Goal: Information Seeking & Learning: Find contact information

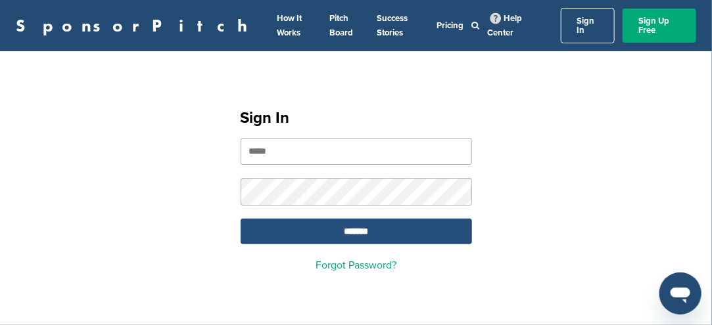
type input "**********"
click at [381, 222] on input "*******" at bounding box center [356, 232] width 231 height 26
click at [377, 219] on input "*******" at bounding box center [356, 232] width 231 height 26
click at [371, 223] on input "*******" at bounding box center [356, 232] width 231 height 26
click at [371, 224] on input "*******" at bounding box center [356, 232] width 231 height 26
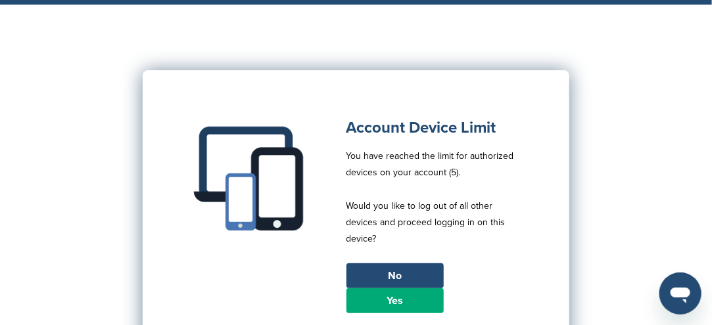
scroll to position [66, 0]
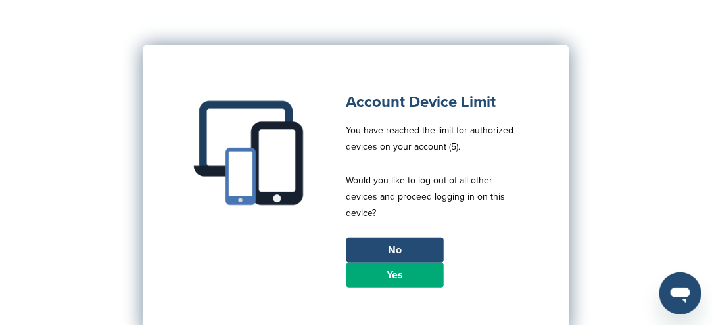
click at [400, 278] on link "Yes" at bounding box center [394, 275] width 97 height 25
click at [400, 277] on link "Yes" at bounding box center [394, 275] width 97 height 25
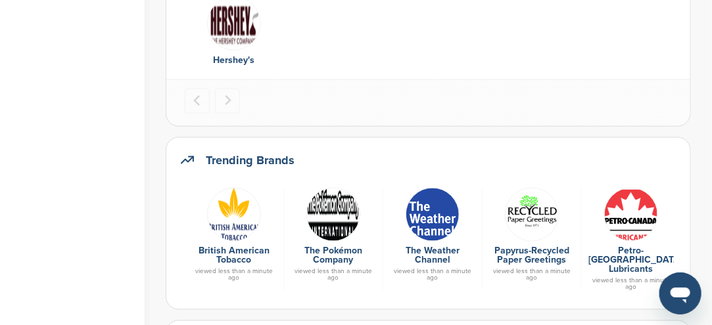
scroll to position [657, 0]
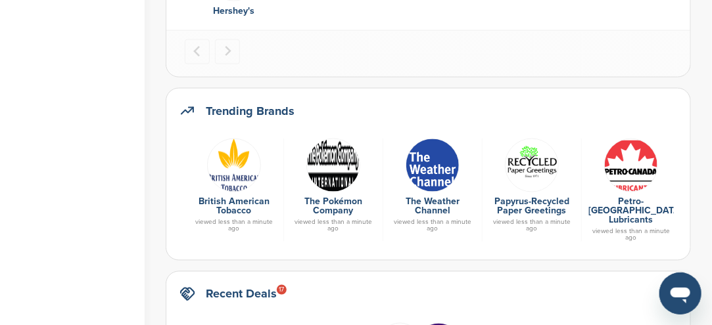
click at [335, 173] on img at bounding box center [333, 166] width 54 height 54
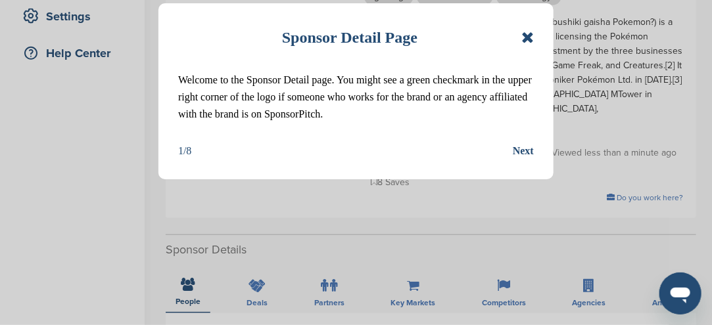
scroll to position [263, 0]
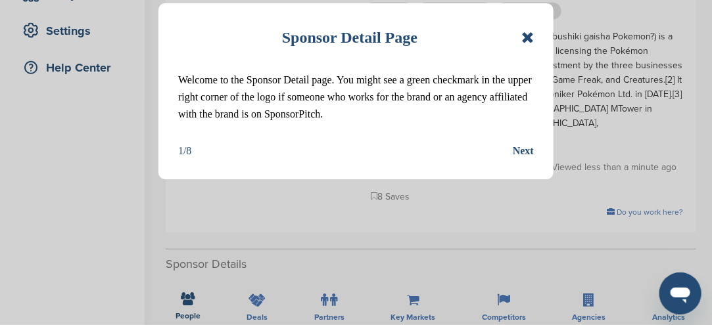
click at [530, 39] on icon at bounding box center [527, 38] width 12 height 16
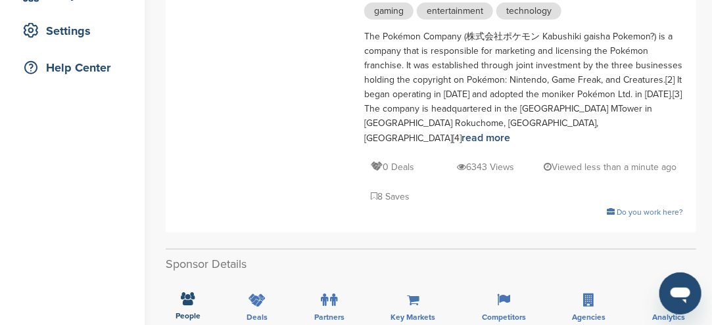
scroll to position [0, 0]
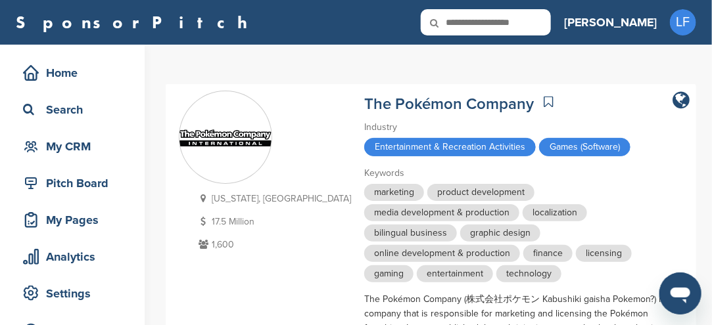
click at [465, 20] on icon at bounding box center [443, 23] width 45 height 28
click at [465, 15] on icon at bounding box center [443, 23] width 45 height 28
click at [465, 20] on icon at bounding box center [443, 23] width 45 height 28
click at [465, 27] on icon at bounding box center [443, 23] width 45 height 28
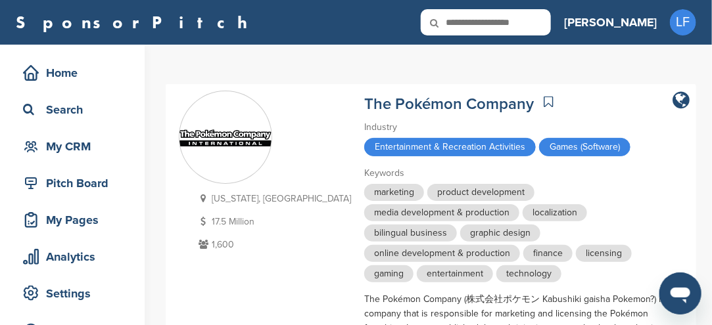
drag, startPoint x: 518, startPoint y: 29, endPoint x: 558, endPoint y: 40, distance: 41.6
click at [465, 30] on icon at bounding box center [443, 23] width 45 height 28
click at [551, 26] on input "text" at bounding box center [486, 22] width 130 height 26
type input "*********"
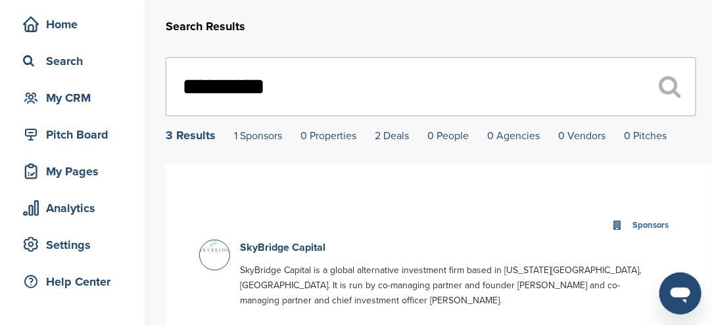
scroll to position [131, 0]
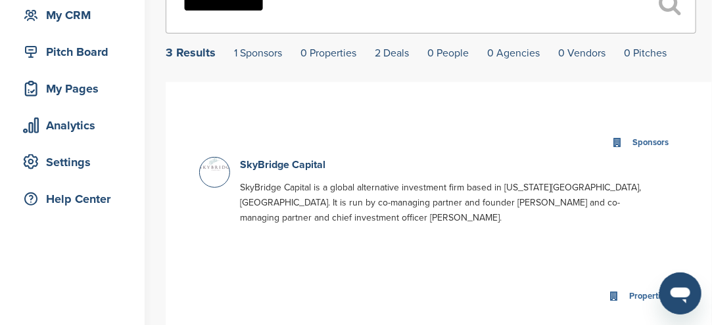
click at [220, 178] on div at bounding box center [214, 172] width 31 height 31
click at [220, 177] on div at bounding box center [214, 172] width 31 height 31
click at [219, 176] on div at bounding box center [214, 172] width 31 height 31
click at [264, 168] on link "SkyBridge Capital" at bounding box center [282, 164] width 85 height 13
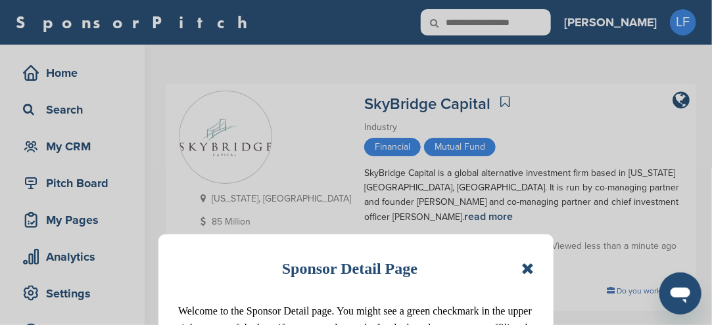
click at [523, 267] on icon at bounding box center [527, 269] width 12 height 16
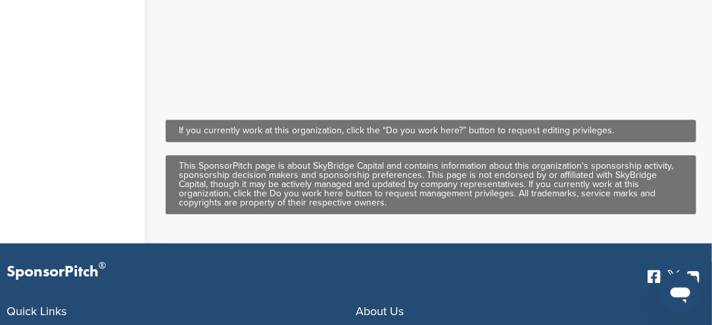
scroll to position [789, 0]
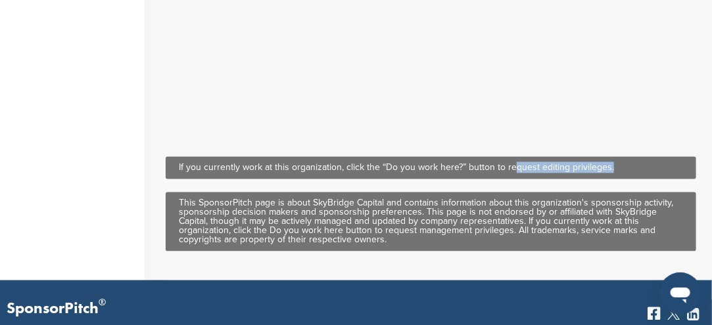
drag, startPoint x: 513, startPoint y: 105, endPoint x: 613, endPoint y: 108, distance: 100.6
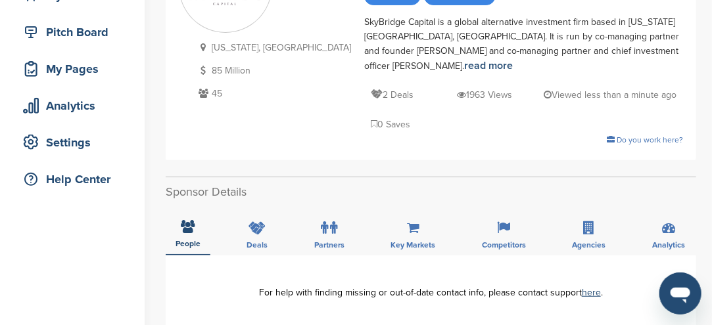
scroll to position [0, 0]
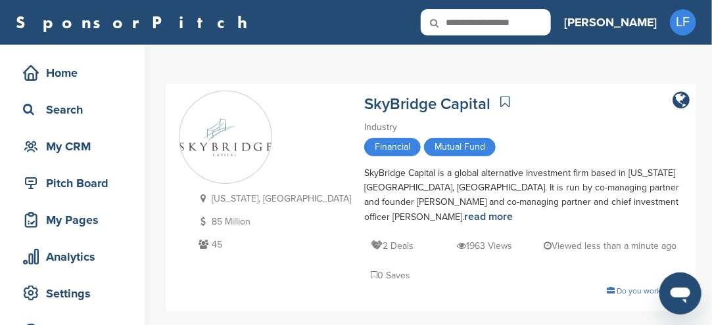
click at [551, 25] on input "text" at bounding box center [486, 22] width 130 height 26
type input "*******"
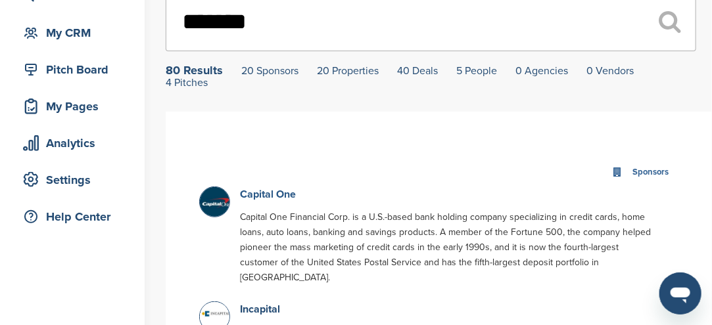
scroll to position [131, 0]
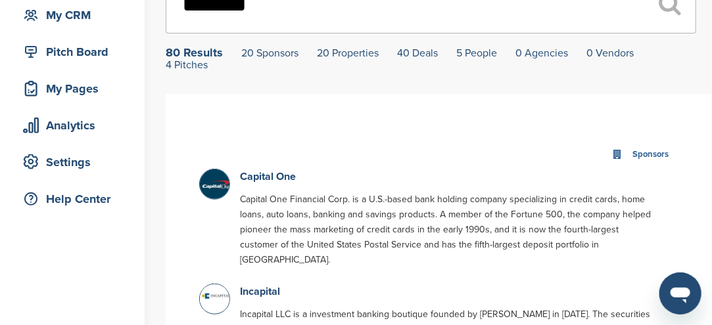
click at [216, 189] on img at bounding box center [216, 186] width 33 height 33
click at [264, 177] on link "Capital One" at bounding box center [268, 176] width 56 height 13
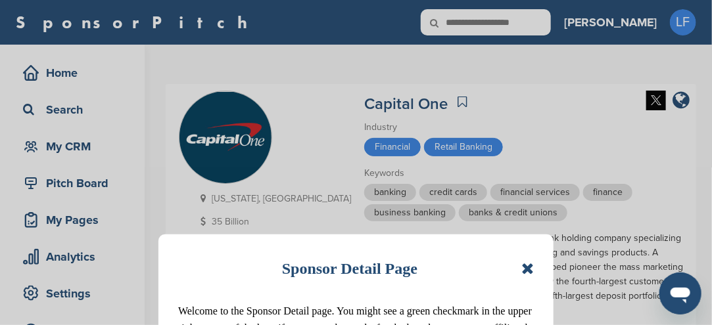
click at [527, 268] on icon at bounding box center [527, 269] width 12 height 16
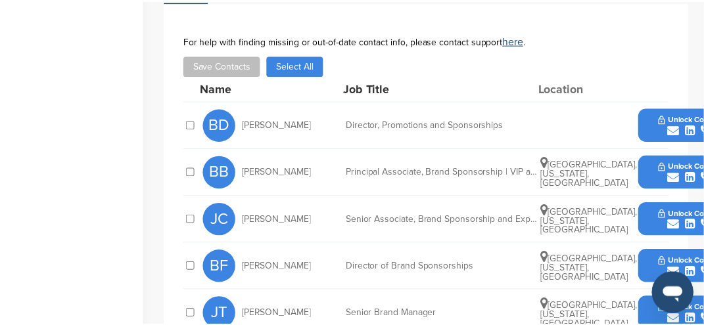
scroll to position [592, 0]
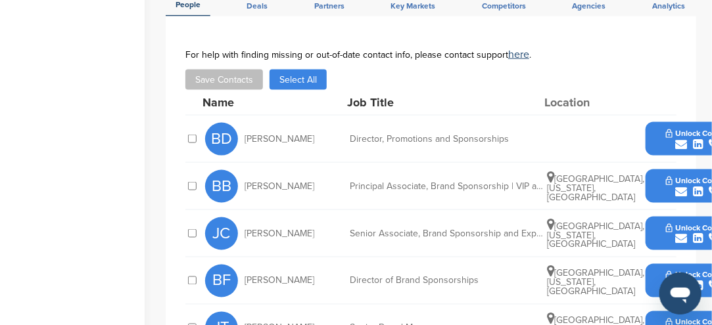
click at [678, 139] on icon "submit" at bounding box center [681, 145] width 12 height 12
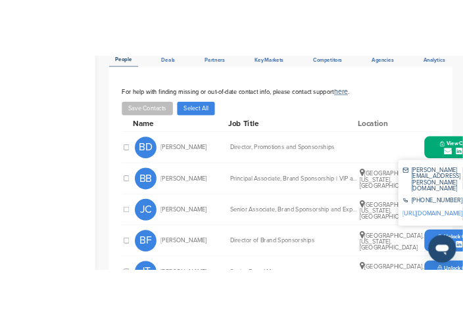
scroll to position [650, 0]
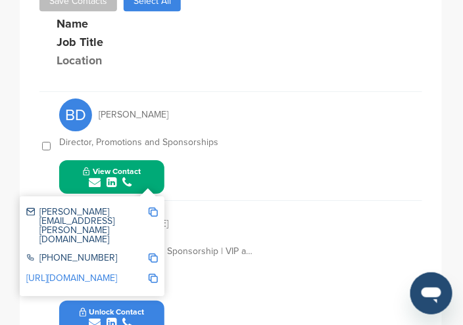
click at [156, 208] on img at bounding box center [153, 212] width 9 height 9
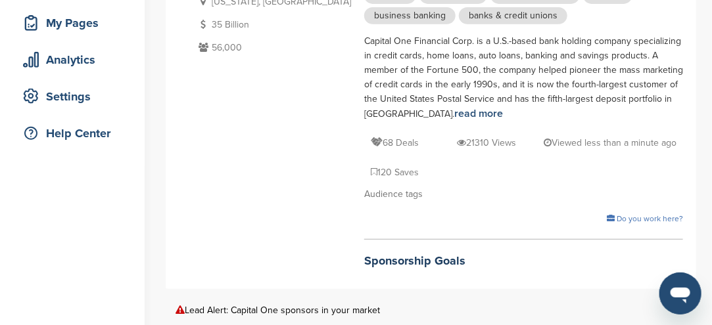
scroll to position [0, 0]
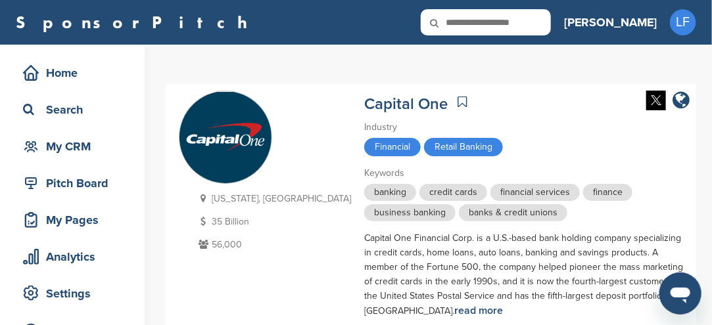
click at [551, 24] on input "text" at bounding box center [486, 22] width 130 height 26
type input "*******"
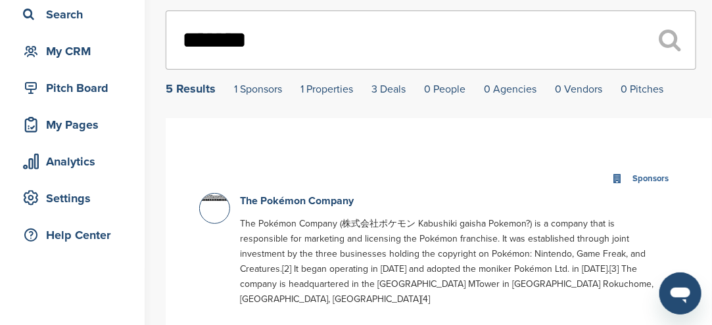
scroll to position [131, 0]
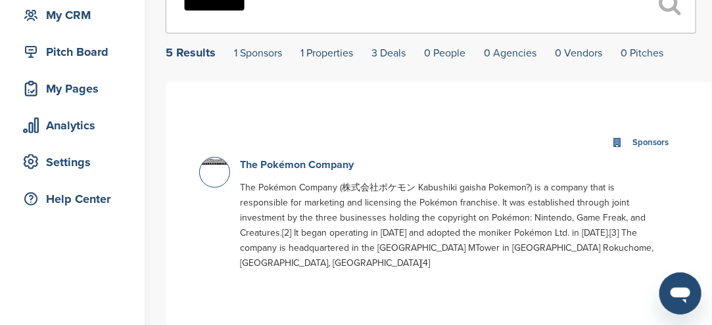
click at [316, 160] on p "The Pokémon Company" at bounding box center [449, 165] width 418 height 16
click at [298, 169] on link "The Pokémon Company" at bounding box center [297, 164] width 114 height 13
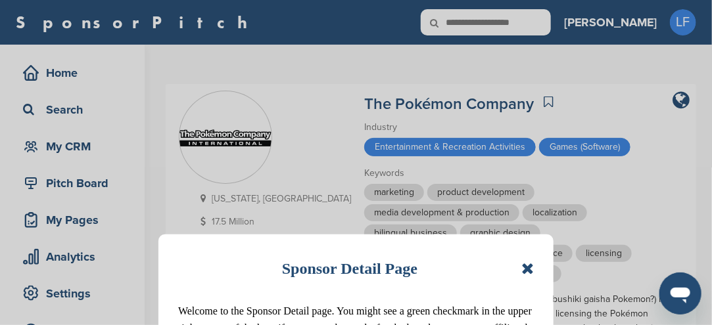
click at [527, 268] on icon at bounding box center [527, 269] width 12 height 16
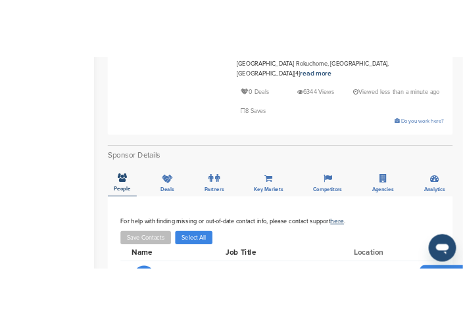
scroll to position [394, 0]
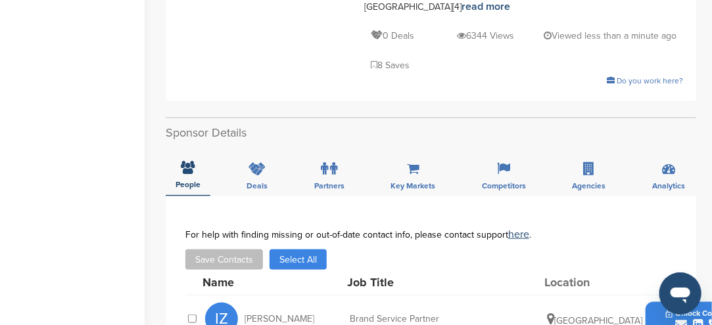
click at [682, 319] on icon "submit" at bounding box center [681, 325] width 12 height 12
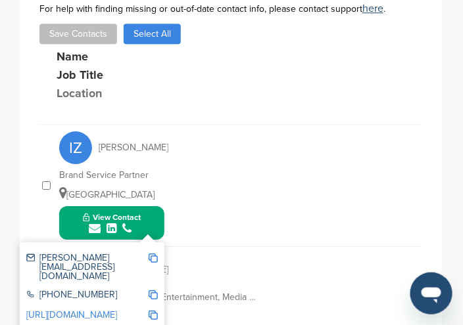
scroll to position [657, 0]
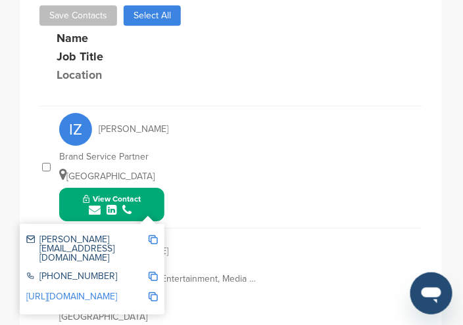
click at [155, 235] on img at bounding box center [153, 239] width 9 height 9
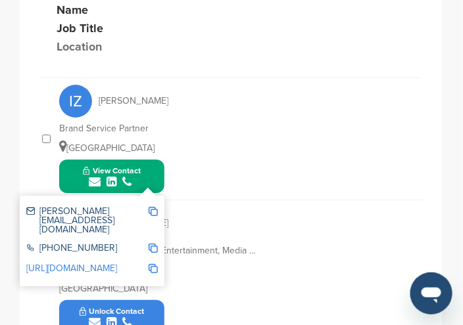
scroll to position [723, 0]
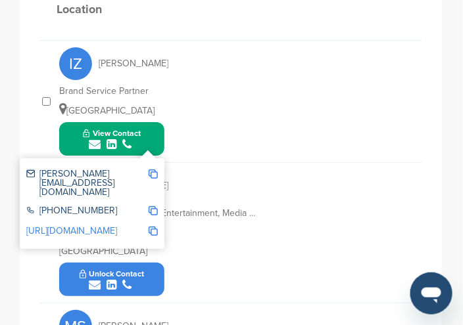
click at [269, 163] on div "DW Doug Walsh Brand Services Partner - Entertainment, Media & Publishing Seattl…" at bounding box center [240, 233] width 363 height 140
click at [212, 163] on div "DW Doug Walsh Brand Services Partner - Entertainment, Media & Publishing Seattl…" at bounding box center [240, 233] width 363 height 140
click at [255, 163] on div "DW Doug Walsh Brand Services Partner - Entertainment, Media & Publishing Seattl…" at bounding box center [240, 233] width 363 height 140
click at [256, 163] on div "DW Doug Walsh Brand Services Partner - Entertainment, Media & Publishing Seattl…" at bounding box center [240, 233] width 363 height 140
click at [224, 203] on div "DW Doug Walsh Brand Services Partner - Entertainment, Media & Publishing Seattl…" at bounding box center [240, 233] width 363 height 140
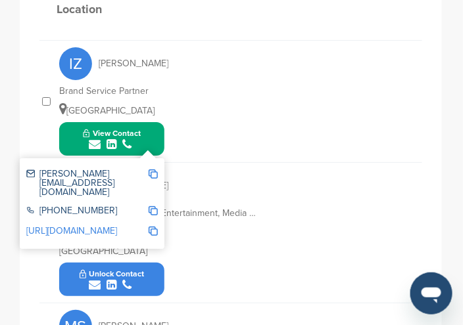
click at [222, 202] on div "DW Doug Walsh Brand Services Partner - Entertainment, Media & Publishing Seattl…" at bounding box center [240, 233] width 363 height 140
drag, startPoint x: 223, startPoint y: 185, endPoint x: 237, endPoint y: 161, distance: 28.3
click at [230, 169] on div "DW Doug Walsh Brand Services Partner - Entertainment, Media & Publishing Seattl…" at bounding box center [240, 233] width 363 height 140
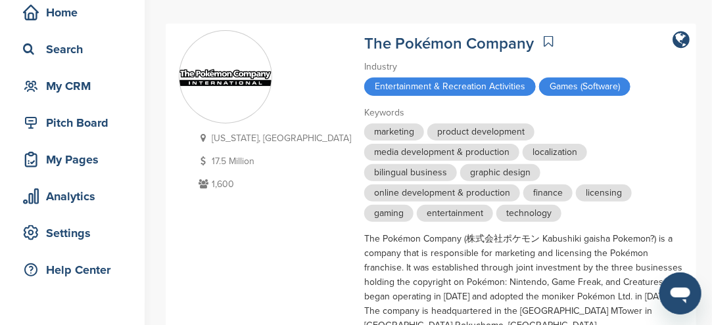
scroll to position [0, 0]
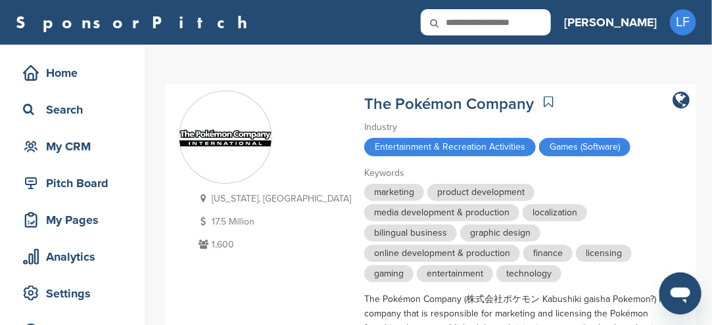
click at [532, 21] on input "text" at bounding box center [486, 22] width 130 height 26
type input "**********"
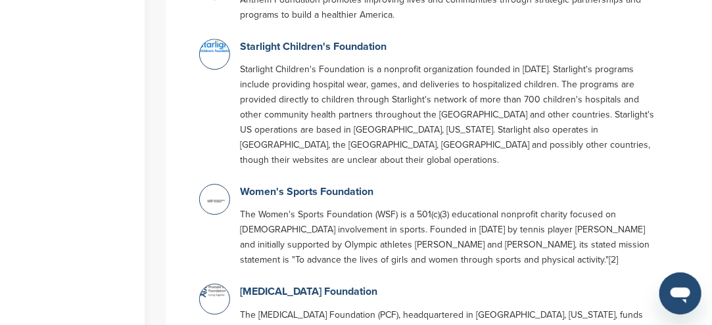
scroll to position [1315, 0]
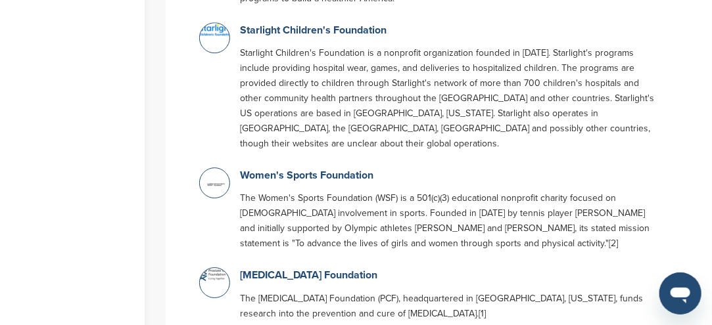
click at [216, 168] on img at bounding box center [216, 184] width 33 height 33
click at [273, 169] on link "Women's Sports Foundation" at bounding box center [306, 175] width 133 height 13
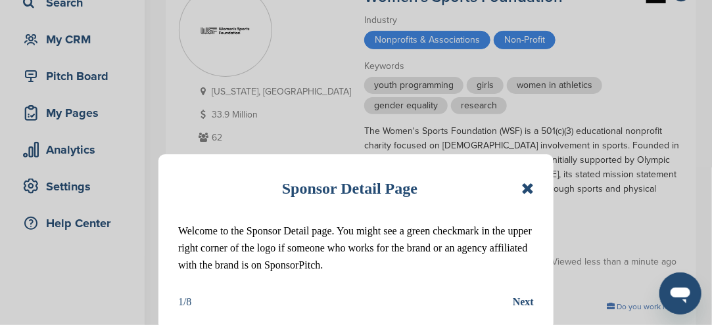
scroll to position [131, 0]
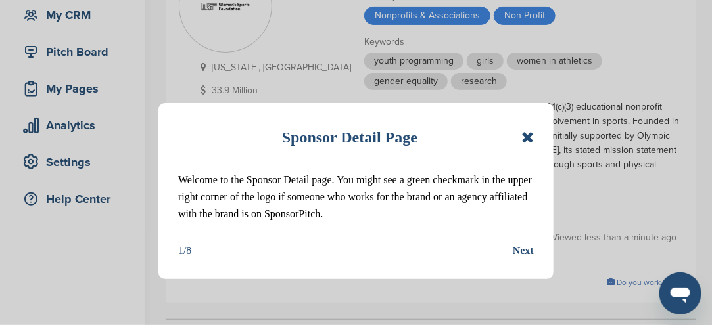
click at [526, 137] on icon at bounding box center [527, 138] width 12 height 16
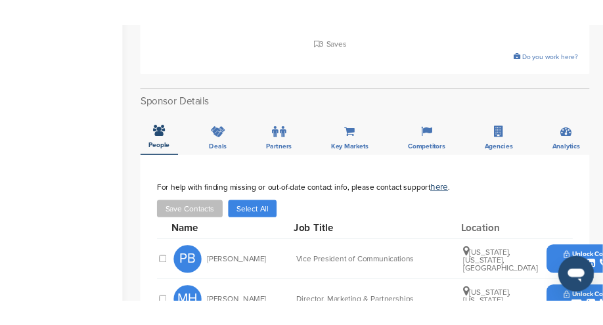
scroll to position [394, 0]
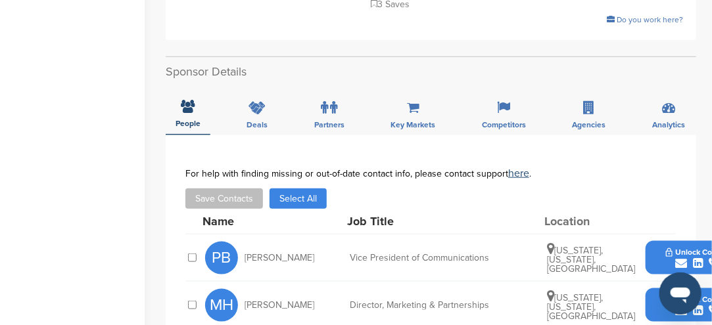
click at [678, 258] on icon "submit" at bounding box center [681, 264] width 12 height 12
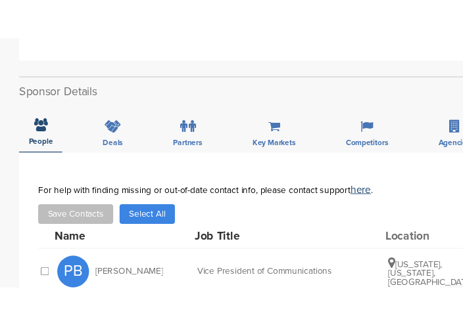
scroll to position [459, 0]
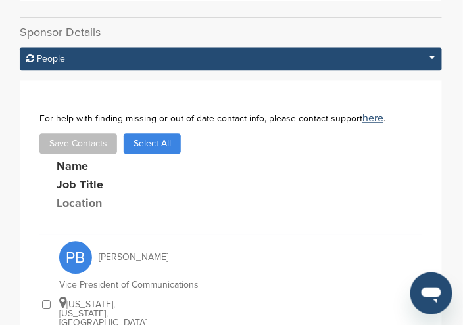
drag, startPoint x: 136, startPoint y: 291, endPoint x: 144, endPoint y: 289, distance: 8.3
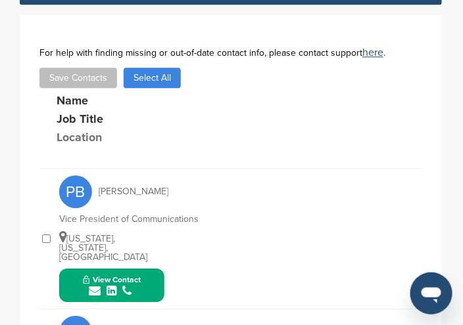
scroll to position [590, 0]
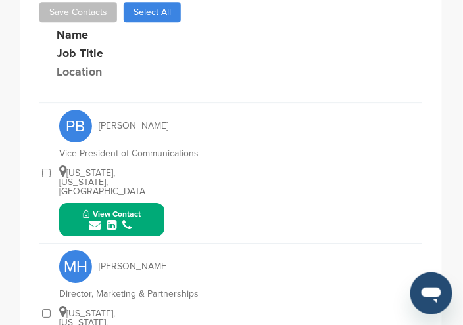
click at [97, 220] on icon "submit" at bounding box center [95, 226] width 12 height 12
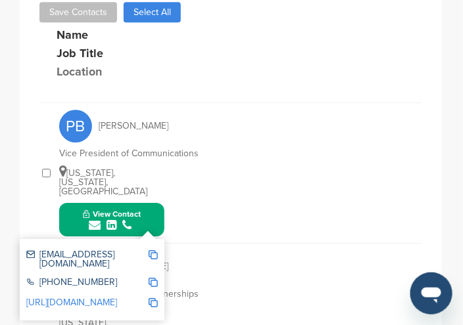
click at [157, 250] on img at bounding box center [153, 254] width 9 height 9
click at [156, 250] on img at bounding box center [153, 254] width 9 height 9
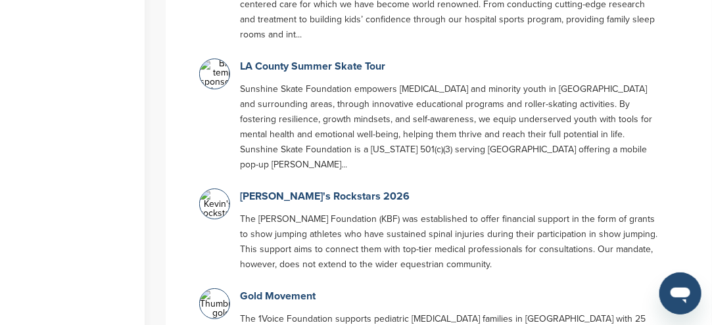
scroll to position [9761, 0]
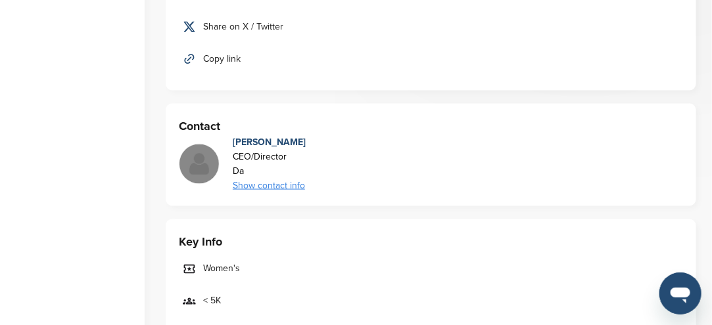
scroll to position [592, 0]
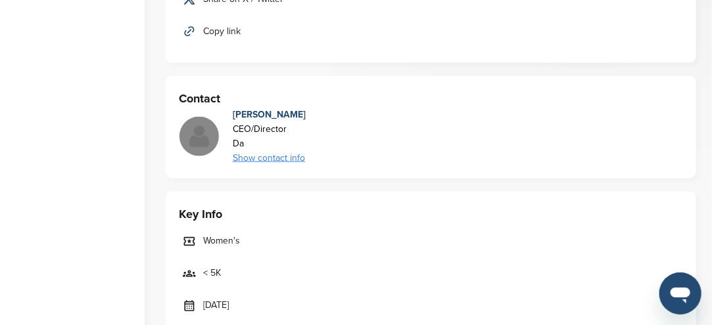
click at [272, 157] on div "Show contact info" at bounding box center [269, 158] width 73 height 14
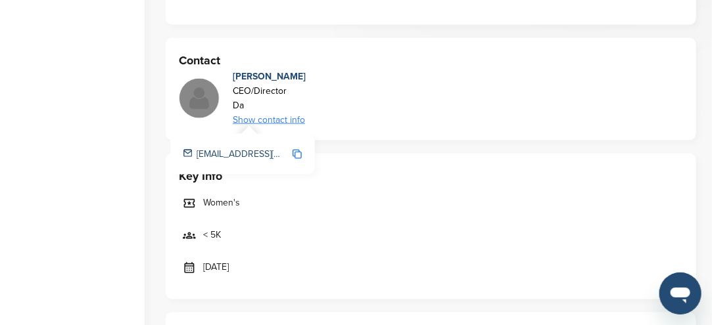
scroll to position [657, 0]
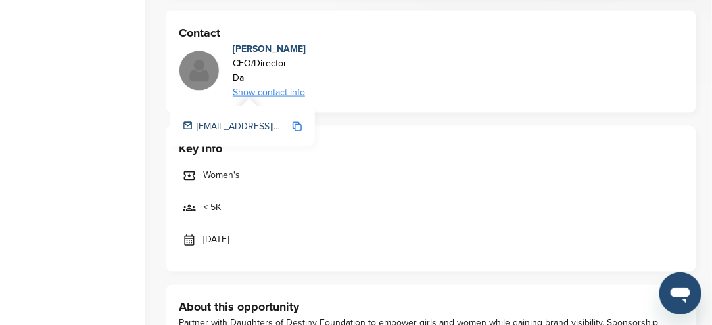
click at [300, 124] on img at bounding box center [297, 126] width 9 height 9
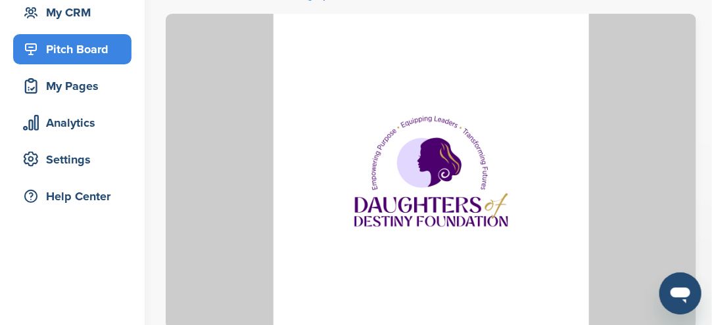
scroll to position [66, 0]
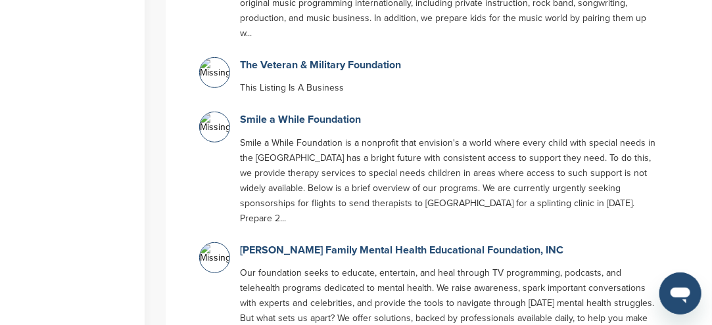
scroll to position [8433, 0]
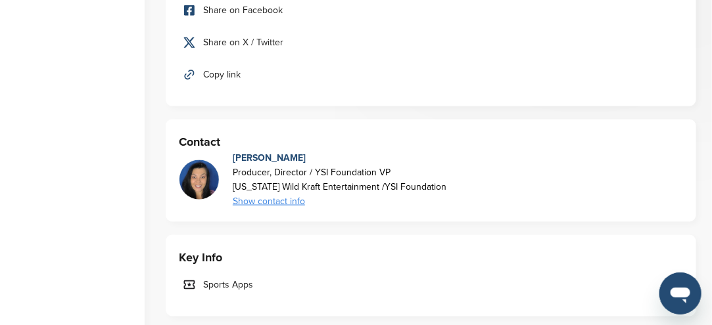
scroll to position [592, 0]
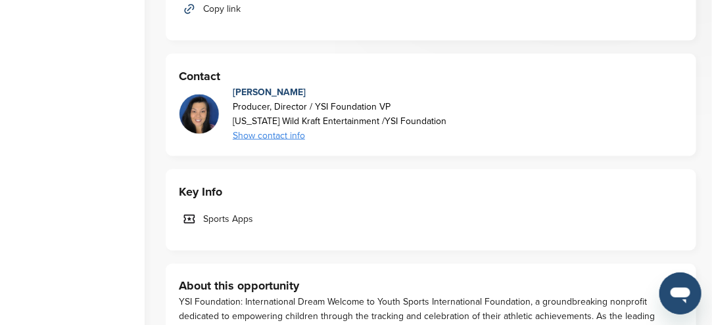
click at [255, 136] on div "Show contact info" at bounding box center [340, 136] width 214 height 14
click at [299, 172] on img at bounding box center [297, 170] width 9 height 9
click at [308, 174] on div "[EMAIL_ADDRESS][DOMAIN_NAME]" at bounding box center [242, 170] width 145 height 41
click at [300, 171] on img at bounding box center [297, 170] width 9 height 9
click at [302, 174] on span "Copied!" at bounding box center [307, 172] width 29 height 12
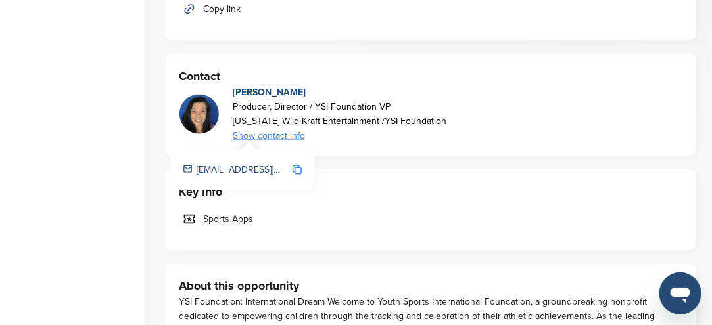
click at [204, 122] on img at bounding box center [198, 121] width 39 height 53
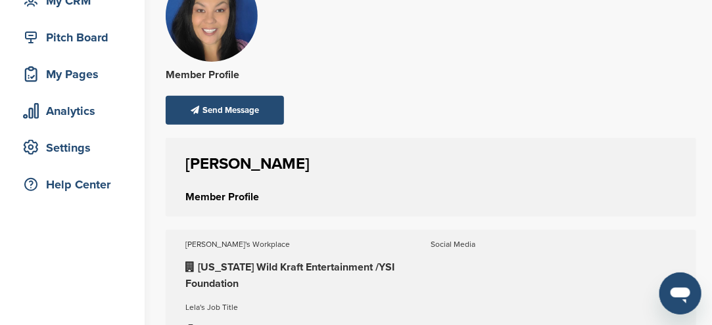
scroll to position [131, 0]
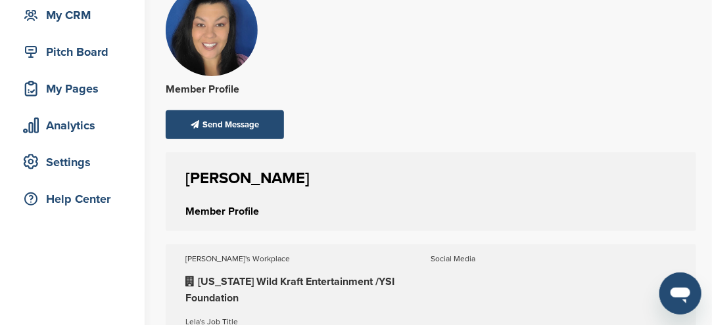
drag, startPoint x: 218, startPoint y: 178, endPoint x: 346, endPoint y: 191, distance: 128.2
click at [346, 191] on div "[PERSON_NAME] Member Profile" at bounding box center [431, 192] width 530 height 79
copy h1 "VongsenaHough"
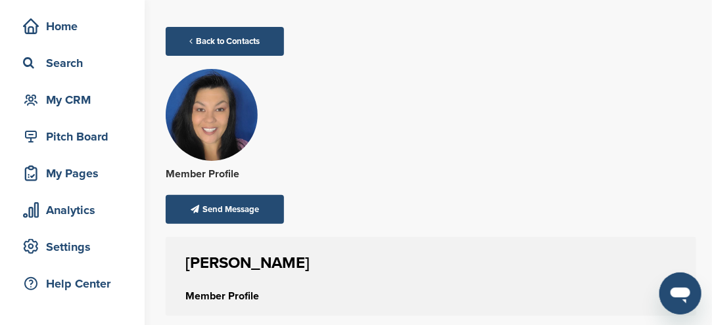
scroll to position [0, 0]
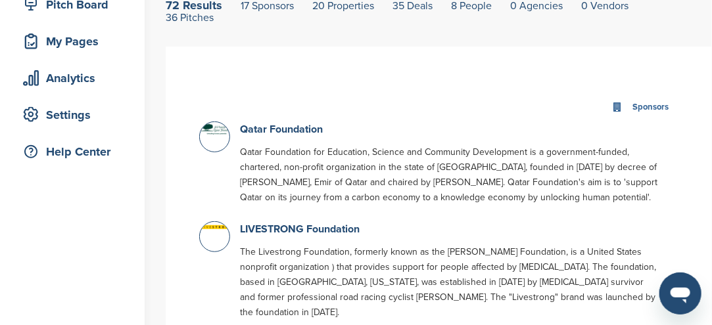
scroll to position [204, 0]
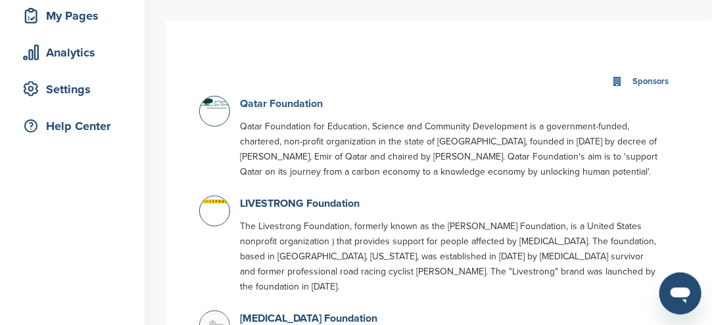
click at [274, 106] on link "Qatar Foundation" at bounding box center [281, 103] width 83 height 13
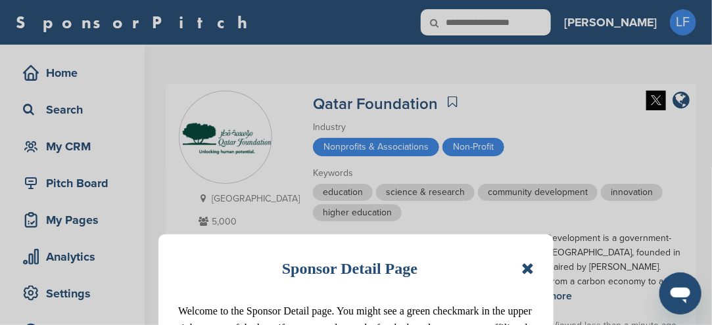
click at [529, 274] on icon at bounding box center [527, 269] width 12 height 16
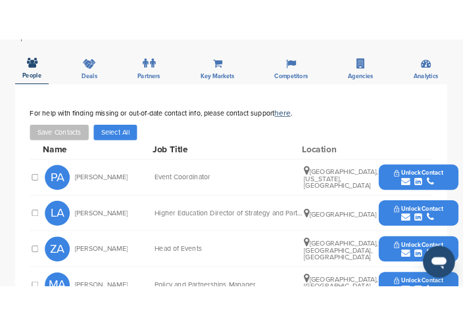
scroll to position [438, 0]
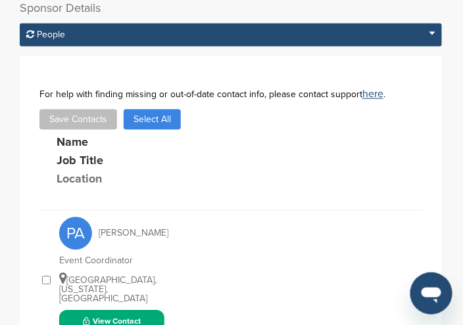
click at [146, 308] on button "View Contact" at bounding box center [111, 327] width 89 height 39
drag, startPoint x: 146, startPoint y: 303, endPoint x: 95, endPoint y: 298, distance: 51.5
drag, startPoint x: 95, startPoint y: 298, endPoint x: 138, endPoint y: 302, distance: 43.6
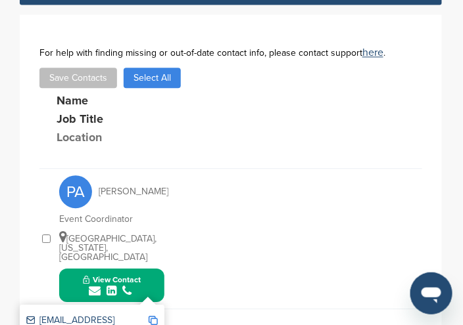
scroll to position [504, 0]
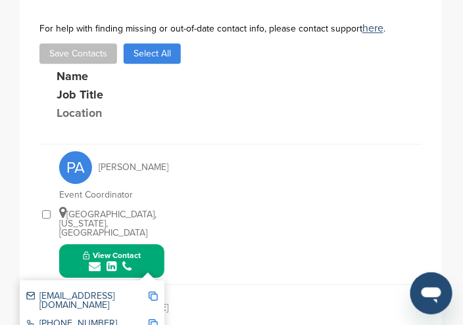
click at [153, 292] on img at bounding box center [153, 296] width 9 height 9
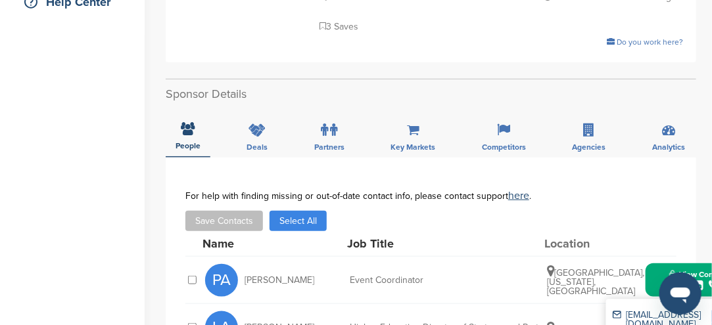
scroll to position [329, 0]
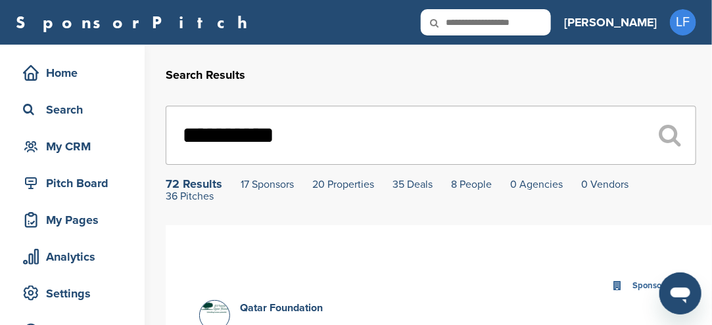
click at [202, 185] on div "72 Results" at bounding box center [194, 184] width 57 height 12
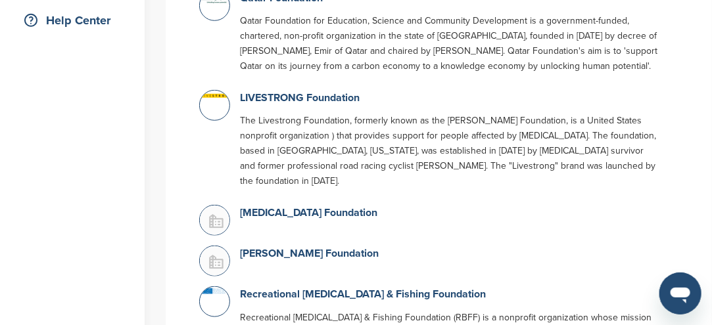
scroll to position [329, 0]
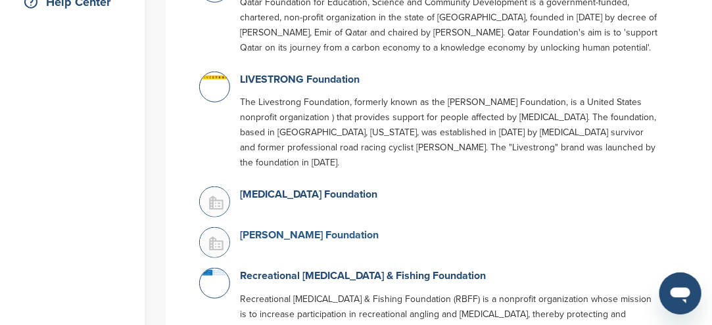
click at [259, 234] on link "[PERSON_NAME] Foundation" at bounding box center [309, 235] width 139 height 13
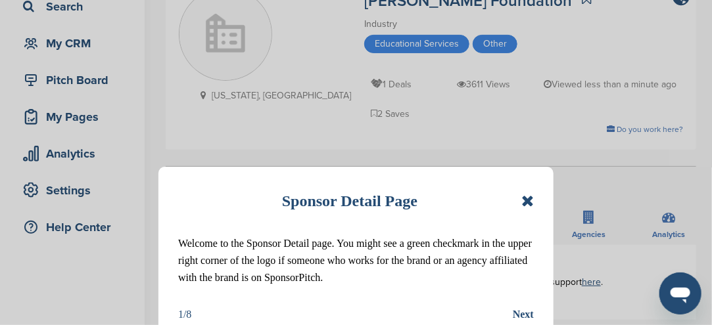
scroll to position [131, 0]
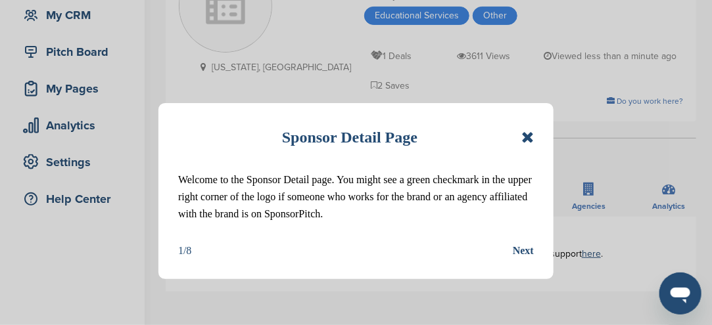
click at [526, 137] on icon at bounding box center [527, 138] width 12 height 16
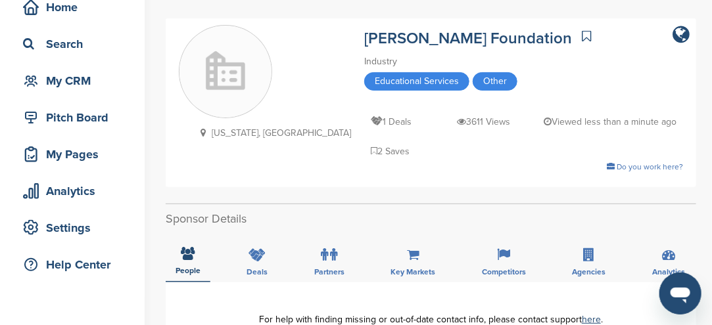
scroll to position [0, 0]
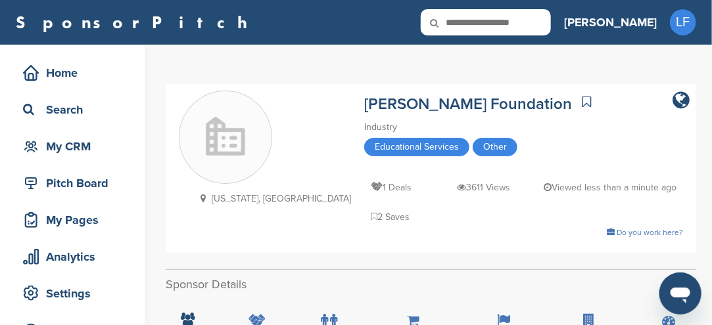
drag, startPoint x: 356, startPoint y: 235, endPoint x: 358, endPoint y: 221, distance: 14.6
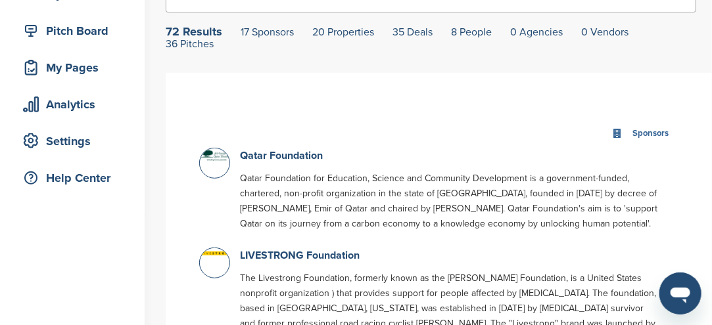
scroll to position [197, 0]
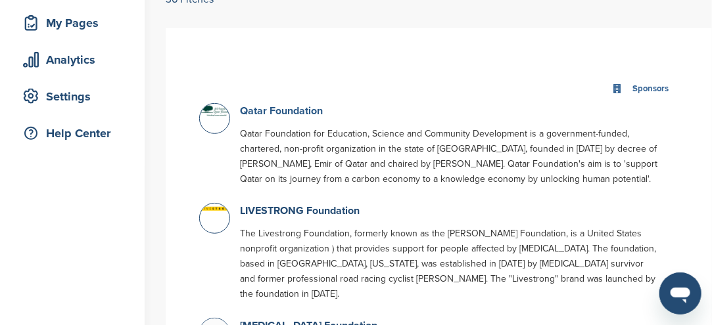
click at [257, 116] on link "Qatar Foundation" at bounding box center [281, 111] width 83 height 13
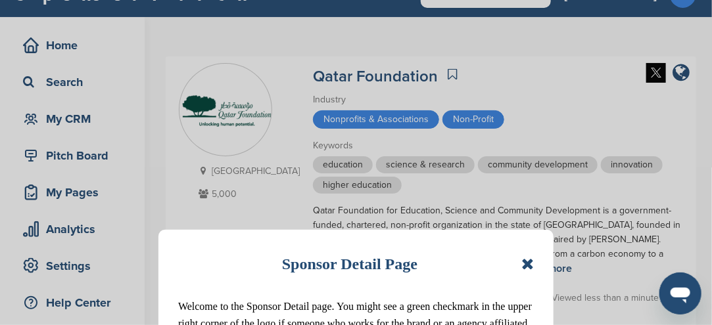
scroll to position [66, 0]
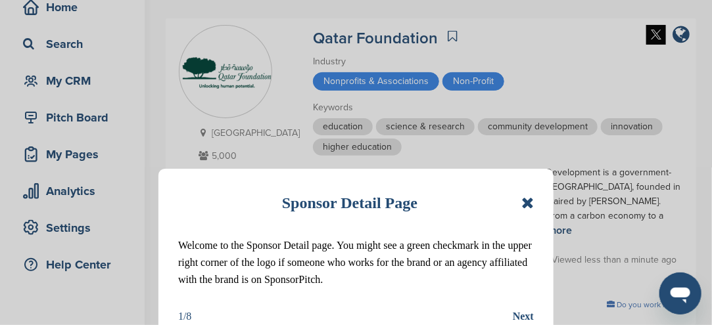
click at [530, 203] on icon at bounding box center [527, 203] width 12 height 16
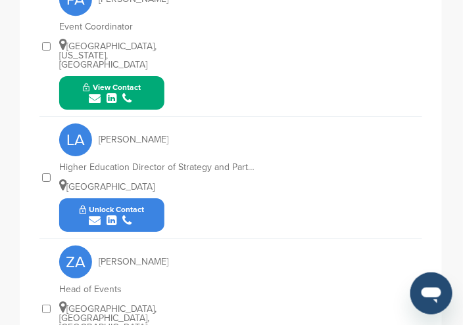
scroll to position [738, 0]
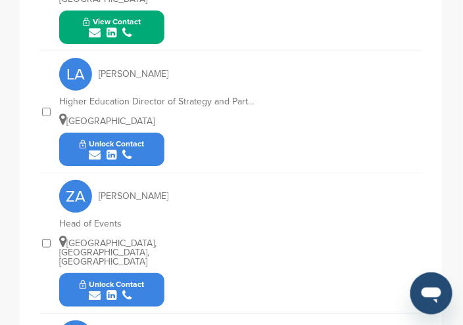
click at [100, 290] on icon "submit" at bounding box center [95, 296] width 12 height 12
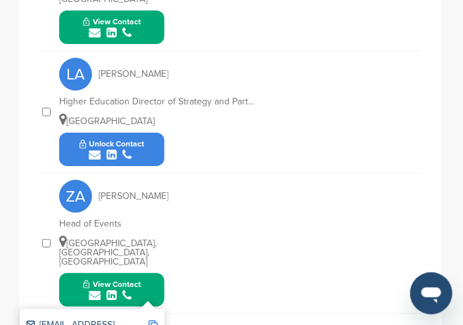
click at [155, 321] on img at bounding box center [153, 325] width 9 height 9
